Goal: Task Accomplishment & Management: Manage account settings

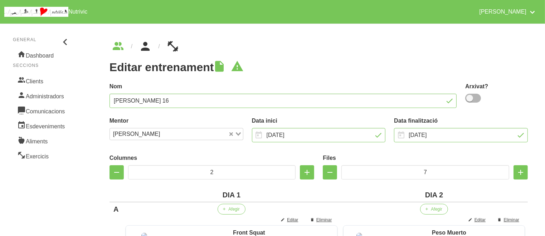
click at [147, 43] on icon "breadcrumbs" at bounding box center [145, 46] width 13 height 19
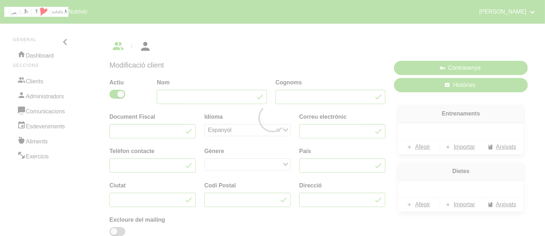
type input "[PERSON_NAME]"
type input "Florescu"
type input "[EMAIL_ADDRESS][DOMAIN_NAME]"
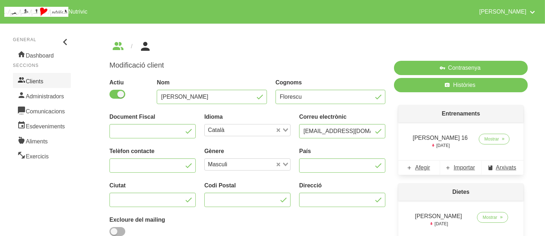
click at [42, 82] on link "Clients" at bounding box center [42, 80] width 58 height 15
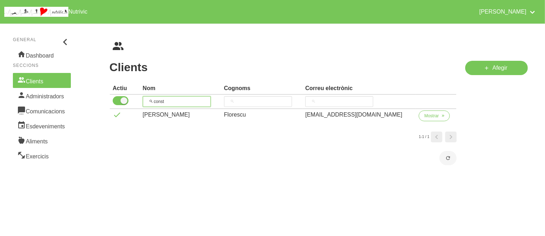
click at [164, 100] on input "const" at bounding box center [177, 101] width 68 height 11
type input "[PERSON_NAME]"
click at [438, 114] on span "Mostrar" at bounding box center [432, 116] width 15 height 6
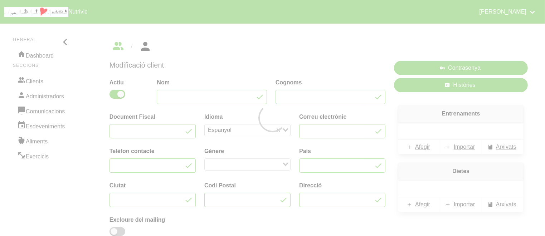
type input "[PERSON_NAME]"
type input "[EMAIL_ADDRESS][DOMAIN_NAME]"
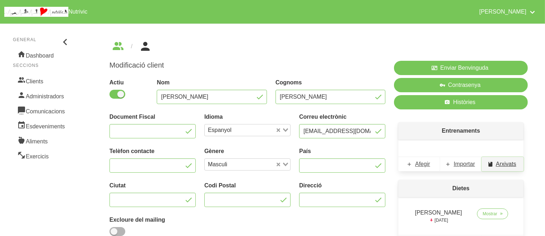
click at [499, 161] on span "Arxivats" at bounding box center [506, 164] width 20 height 9
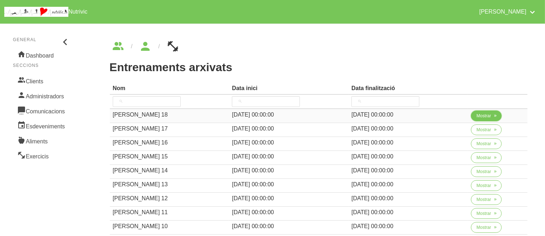
click at [487, 114] on span "Mostrar" at bounding box center [484, 116] width 15 height 6
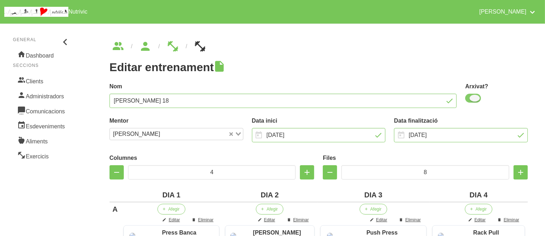
click at [475, 96] on span at bounding box center [473, 98] width 16 height 9
click at [470, 96] on input "checkbox" at bounding box center [467, 98] width 5 height 5
checkbox input "false"
click at [460, 131] on input "[DATE]" at bounding box center [461, 135] width 134 height 14
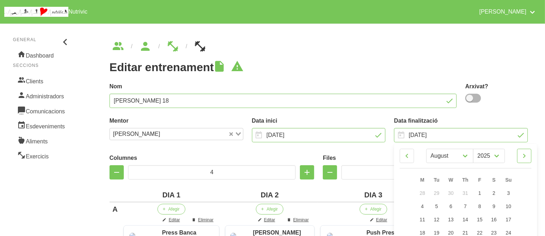
click at [527, 158] on icon at bounding box center [524, 156] width 9 height 13
select select "8"
click at [509, 207] on span "14" at bounding box center [509, 207] width 6 height 6
type input "[DATE]"
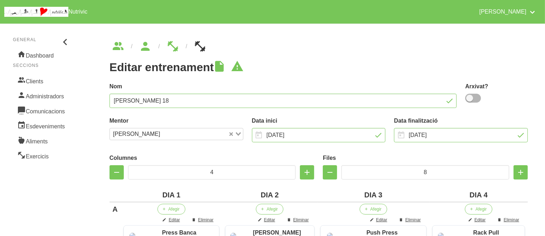
click at [405, 71] on h1 "Editar entrenament" at bounding box center [319, 67] width 418 height 13
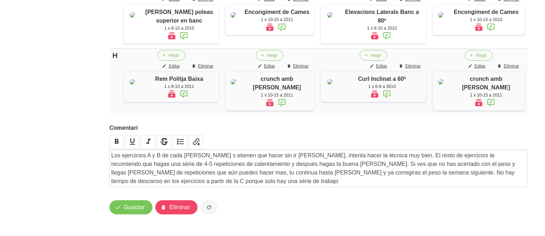
scroll to position [714, 0]
click at [129, 207] on span "Guardar" at bounding box center [134, 207] width 21 height 9
click at [124, 203] on button "Guardar" at bounding box center [131, 207] width 43 height 14
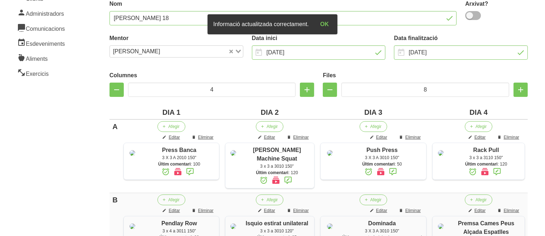
scroll to position [0, 0]
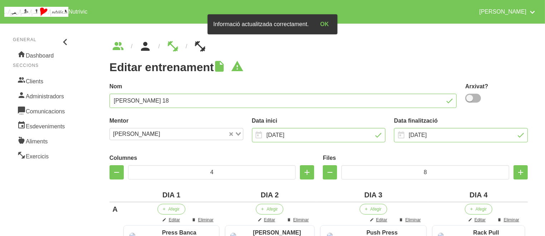
click at [152, 44] on link "breadcrumbs" at bounding box center [145, 46] width 26 height 11
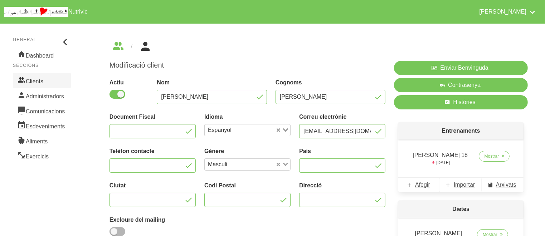
click at [44, 86] on link "Clients" at bounding box center [42, 80] width 58 height 15
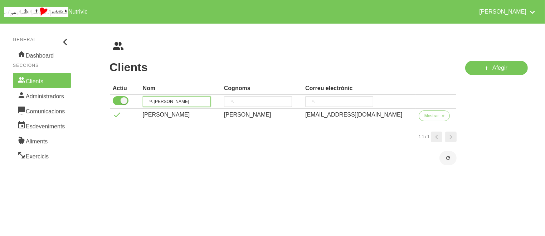
click at [158, 104] on input "[PERSON_NAME]" at bounding box center [177, 101] width 68 height 11
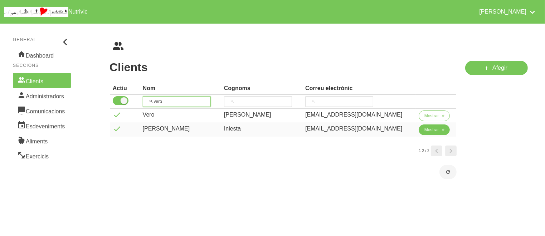
type input "vero"
click at [434, 130] on span "Mostrar" at bounding box center [432, 130] width 15 height 6
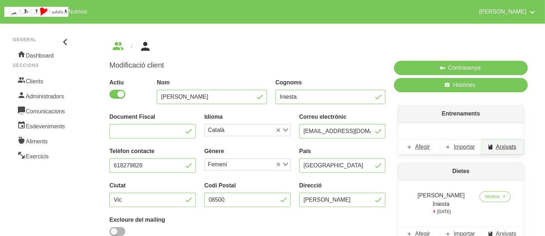
click at [503, 149] on span "Arxivats" at bounding box center [506, 147] width 20 height 9
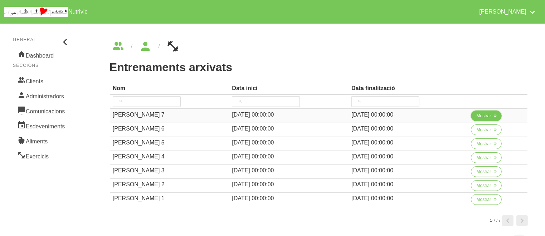
click at [489, 117] on span "Mostrar" at bounding box center [484, 116] width 15 height 6
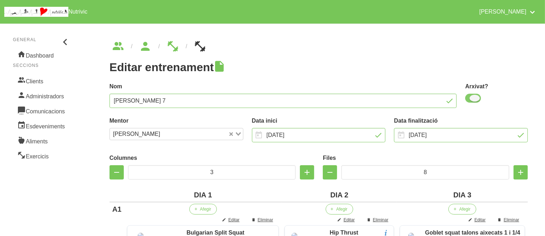
click at [470, 98] on span at bounding box center [473, 98] width 16 height 9
click at [470, 98] on input "checkbox" at bounding box center [467, 98] width 5 height 5
checkbox input "false"
click at [454, 133] on input "[DATE]" at bounding box center [461, 135] width 134 height 14
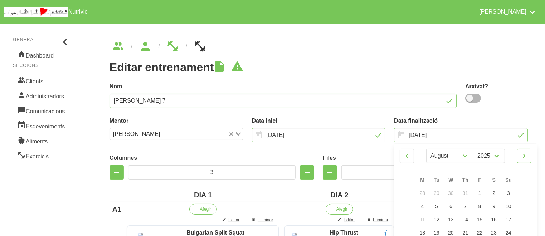
click at [524, 156] on icon at bounding box center [524, 156] width 9 height 13
select select "8"
click at [508, 205] on span "14" at bounding box center [509, 207] width 6 height 6
type input "[DATE]"
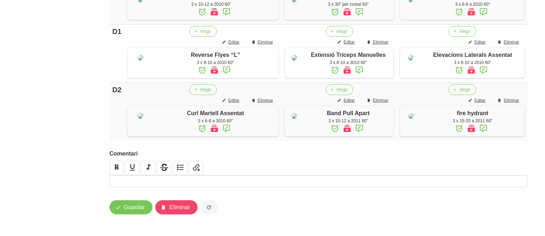
scroll to position [654, 0]
click at [122, 207] on span "button" at bounding box center [118, 207] width 9 height 9
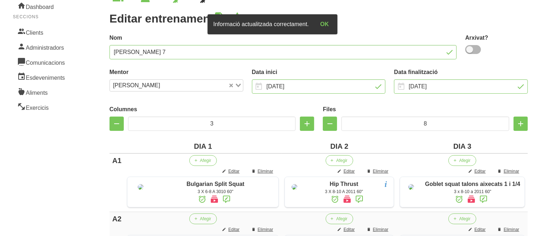
scroll to position [0, 0]
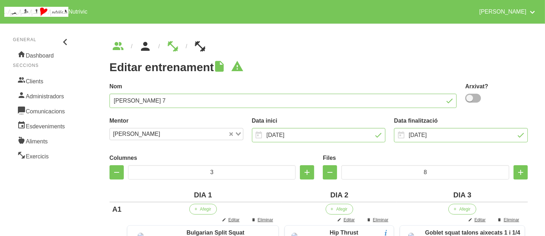
click at [145, 43] on icon "breadcrumbs" at bounding box center [145, 46] width 13 height 19
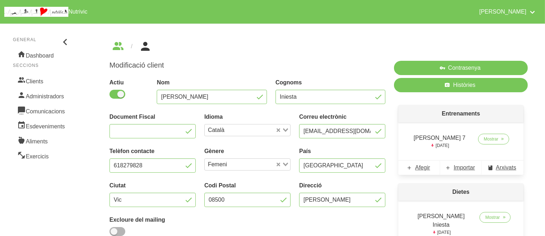
scroll to position [153, 0]
